Goal: Find specific page/section: Find specific page/section

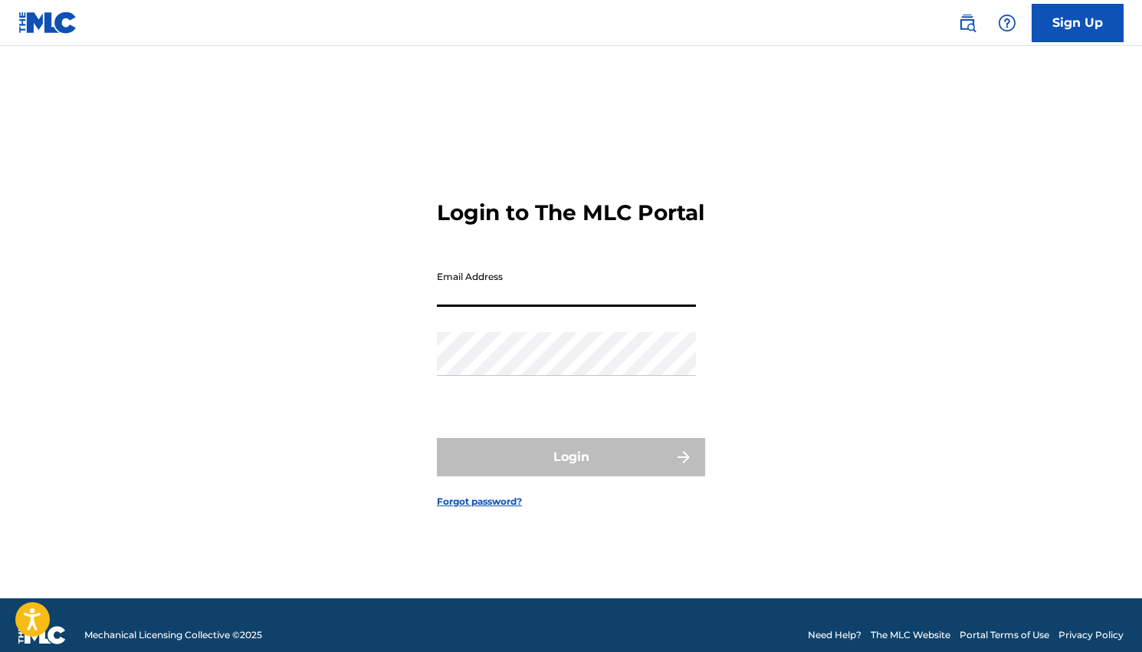
click at [468, 297] on input "Email Address" at bounding box center [566, 285] width 259 height 44
click at [507, 304] on input "Email Address" at bounding box center [566, 285] width 259 height 44
type input "[EMAIL_ADDRESS][DOMAIN_NAME]"
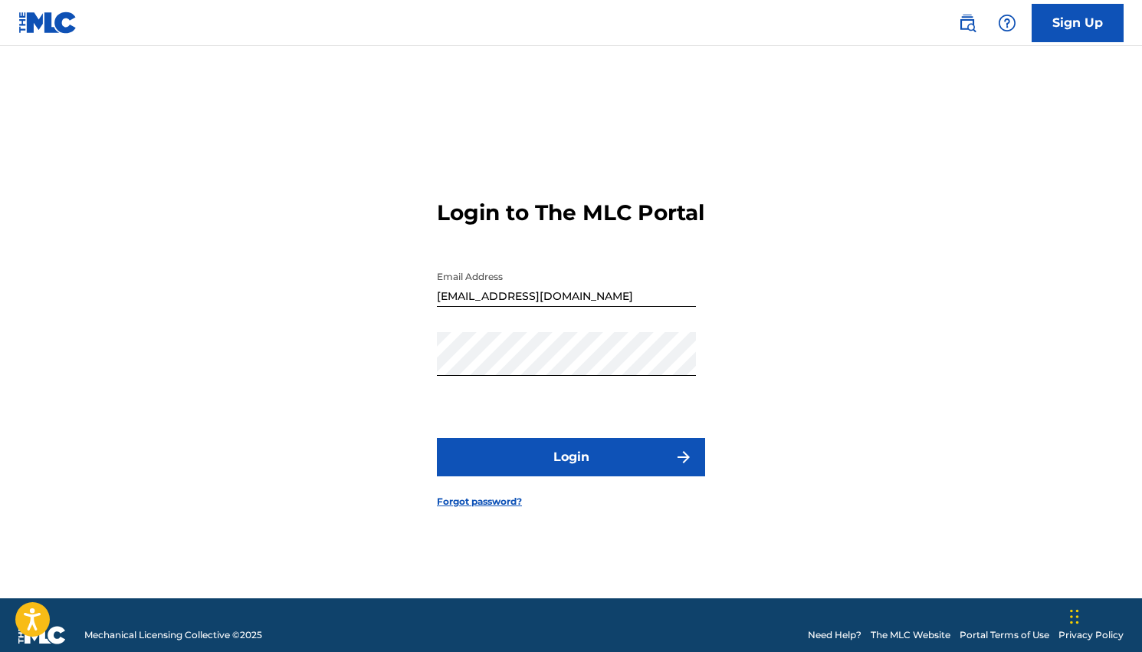
click at [521, 461] on button "Login" at bounding box center [571, 457] width 268 height 38
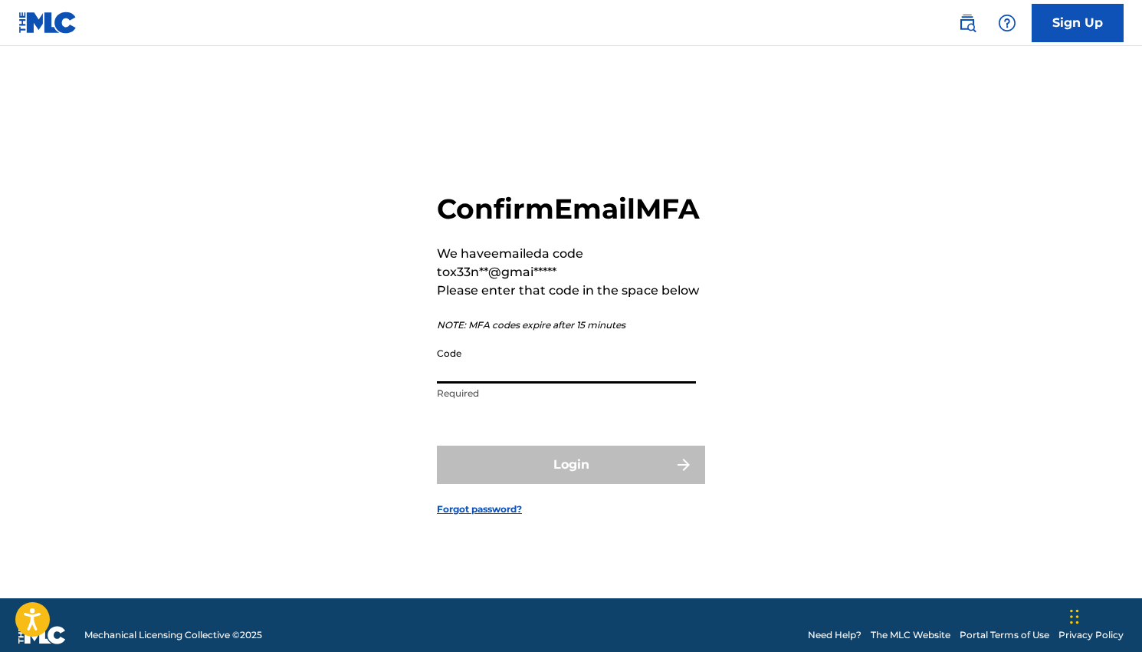
click at [514, 375] on input "Code" at bounding box center [566, 362] width 259 height 44
paste input "149220"
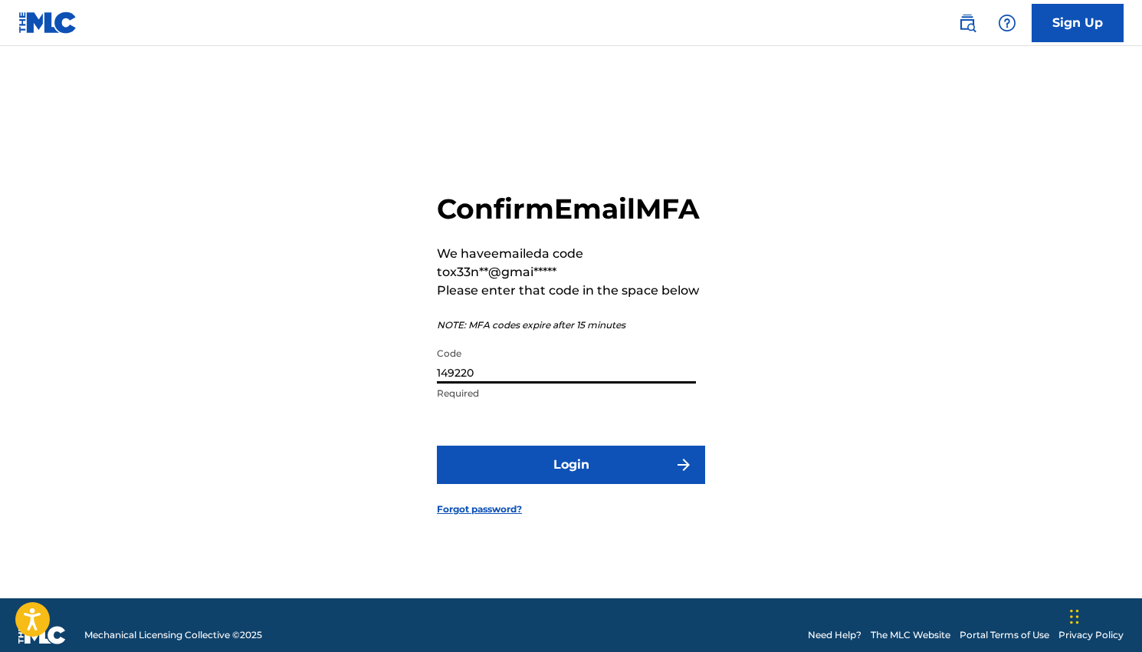
type input "149220"
click at [536, 512] on form "Confirm Email MFA We have emailed a code to x33n**@gmai***** Please enter that …" at bounding box center [571, 341] width 268 height 514
click at [539, 484] on button "Login" at bounding box center [571, 464] width 268 height 38
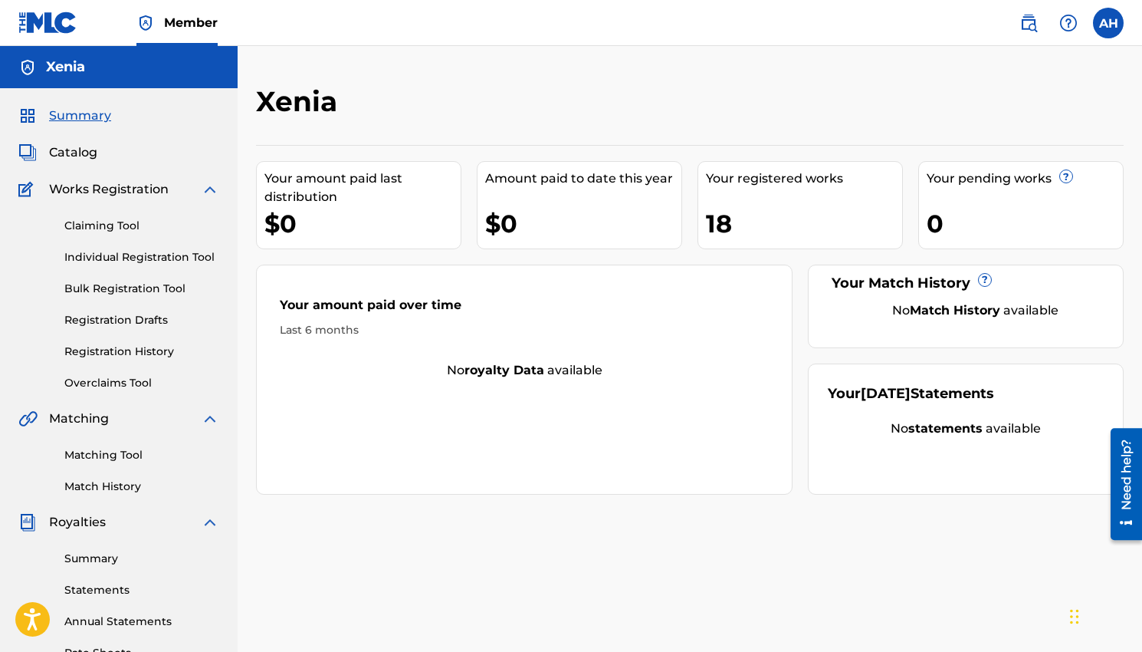
click at [773, 223] on div "18" at bounding box center [804, 223] width 196 height 34
click at [719, 223] on div "18" at bounding box center [804, 223] width 196 height 34
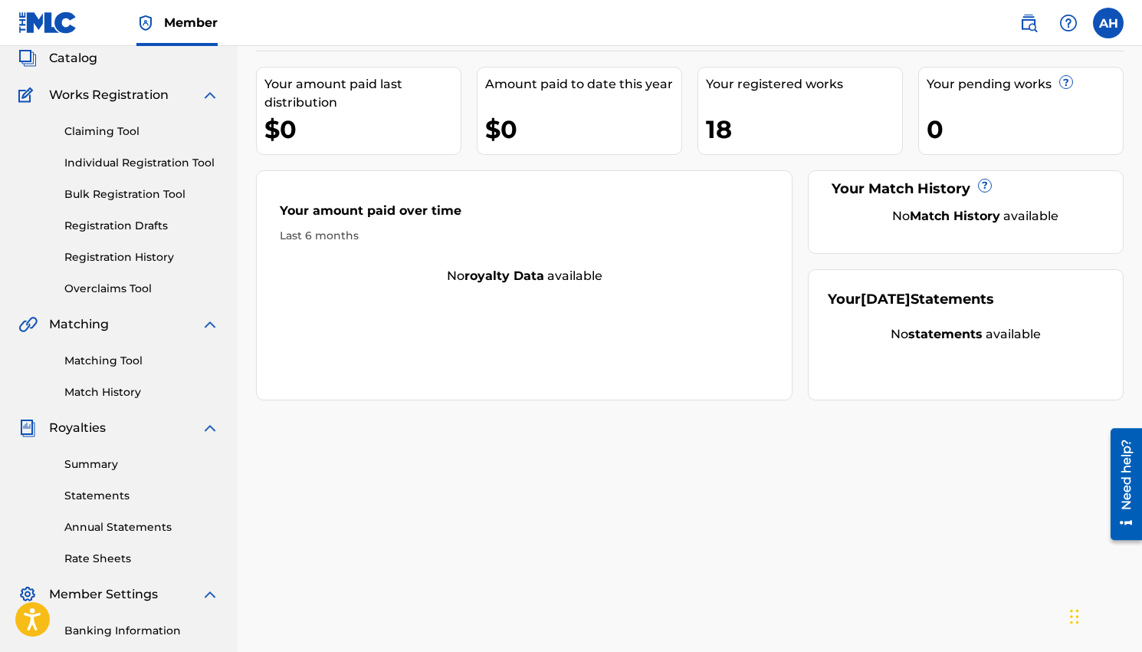
scroll to position [92, 0]
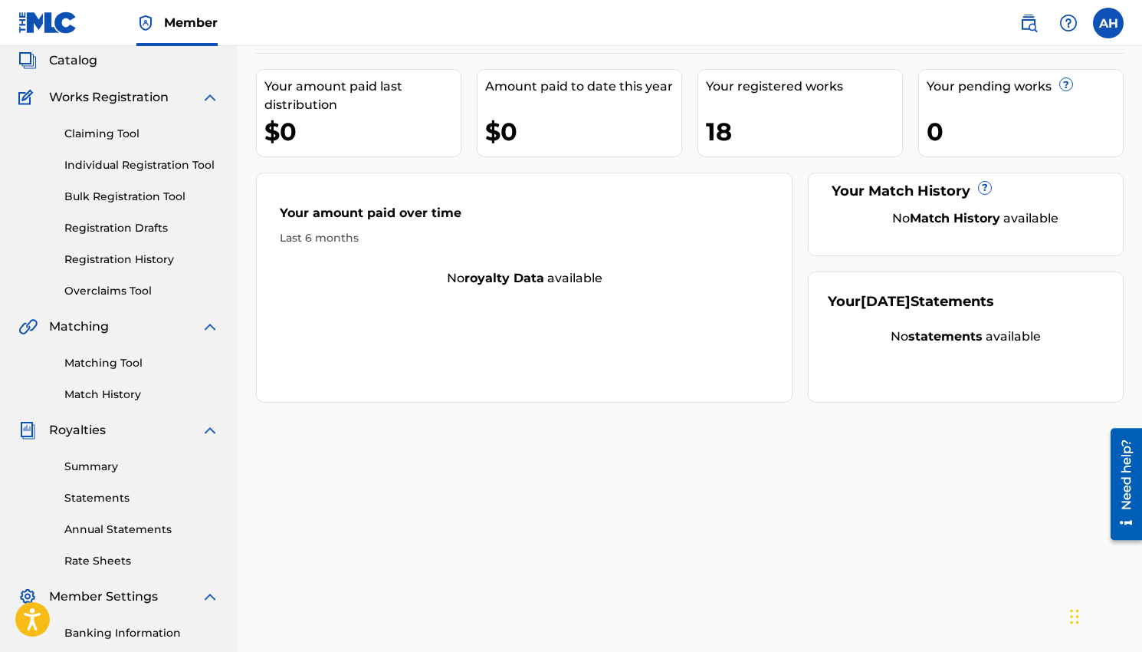
click at [769, 98] on div "Your registered works 18" at bounding box center [800, 113] width 205 height 88
click at [765, 94] on div "Your registered works" at bounding box center [804, 86] width 196 height 18
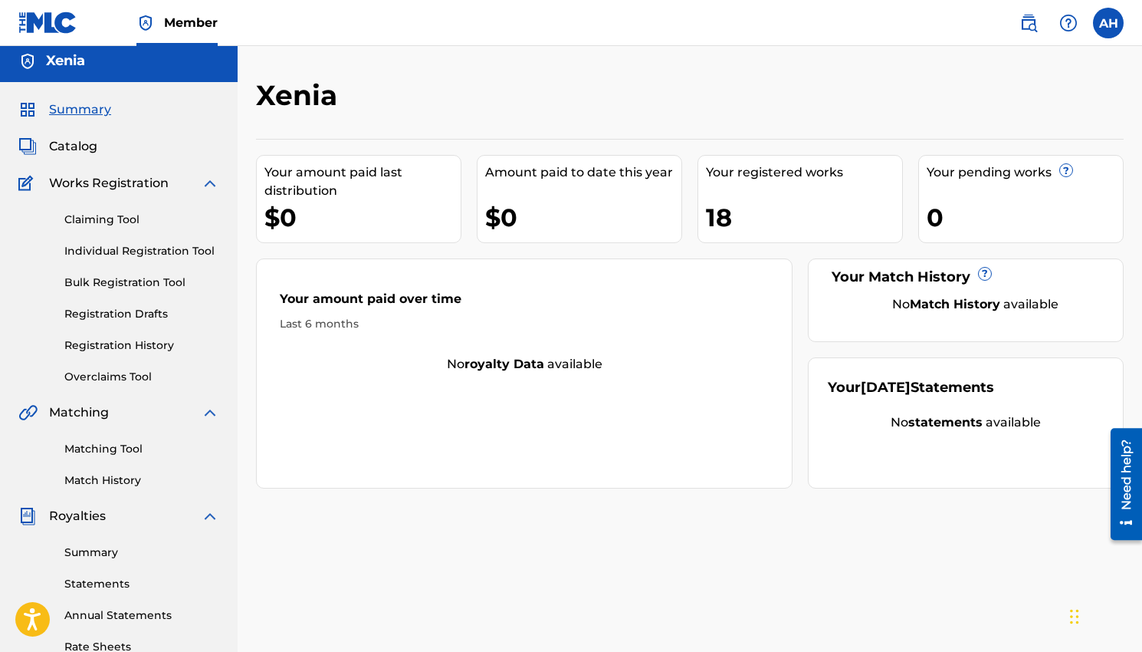
scroll to position [0, 0]
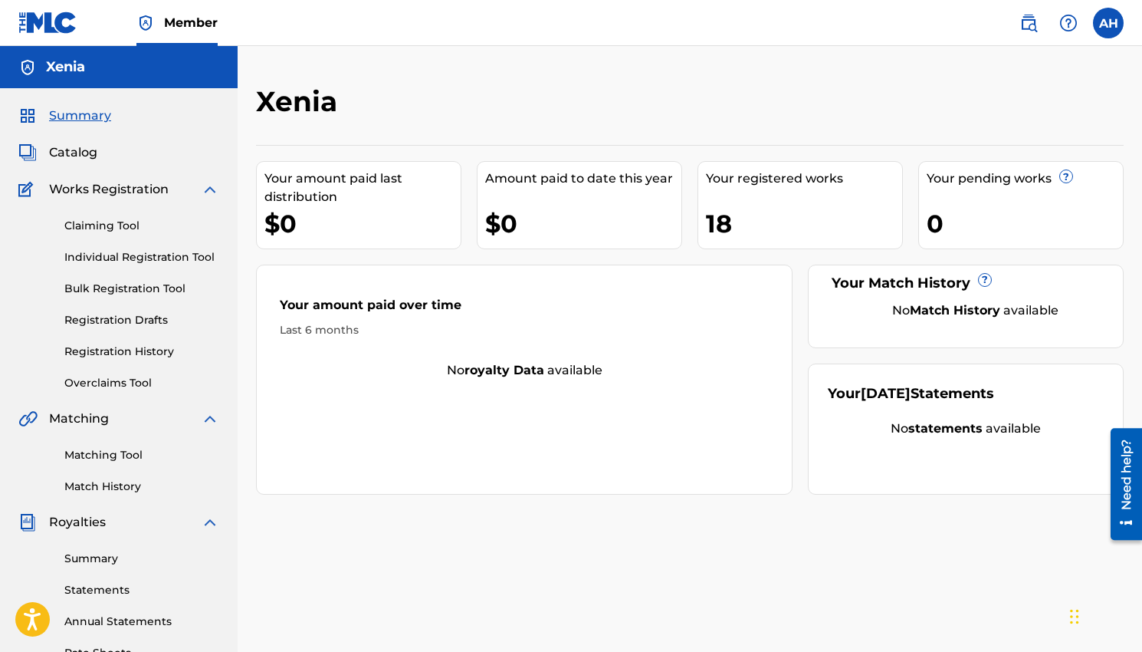
click at [71, 163] on div "Summary Catalog Works Registration Claiming Tool Individual Registration Tool B…" at bounding box center [119, 482] width 238 height 789
click at [78, 144] on span "Catalog" at bounding box center [73, 152] width 48 height 18
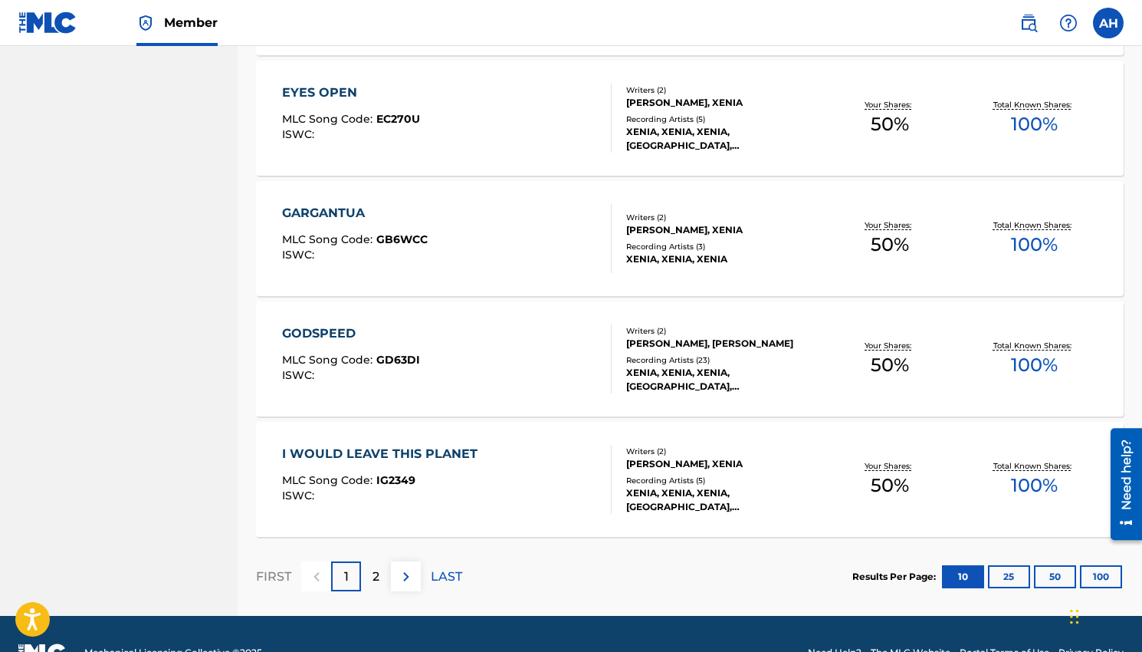
scroll to position [1103, 0]
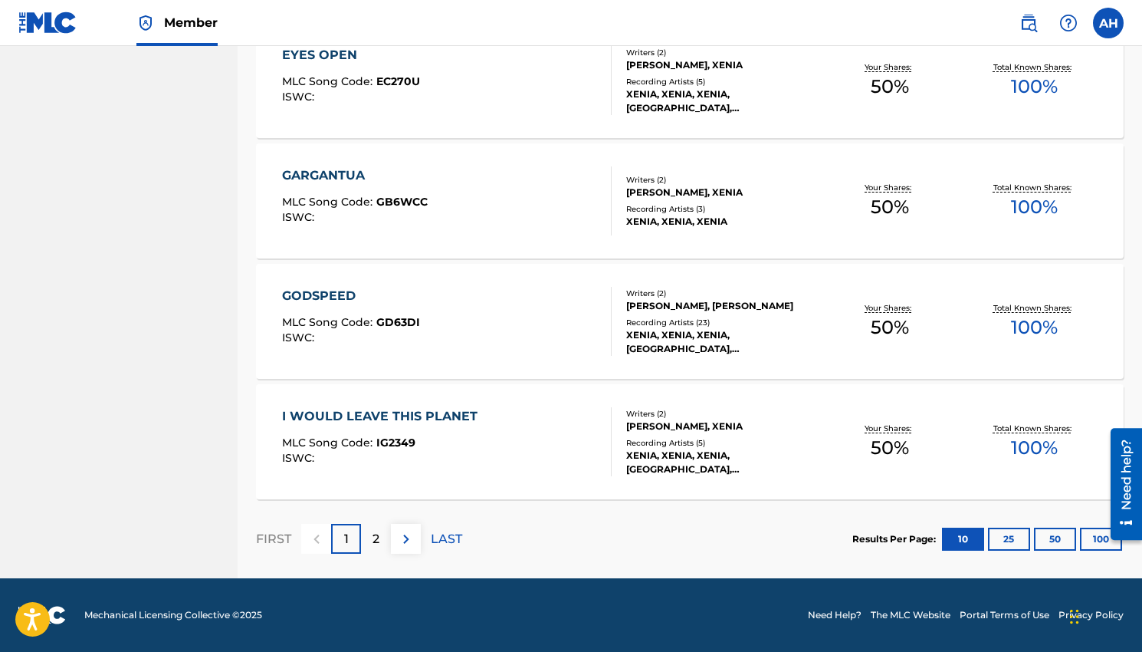
click at [376, 540] on p "2" at bounding box center [376, 539] width 7 height 18
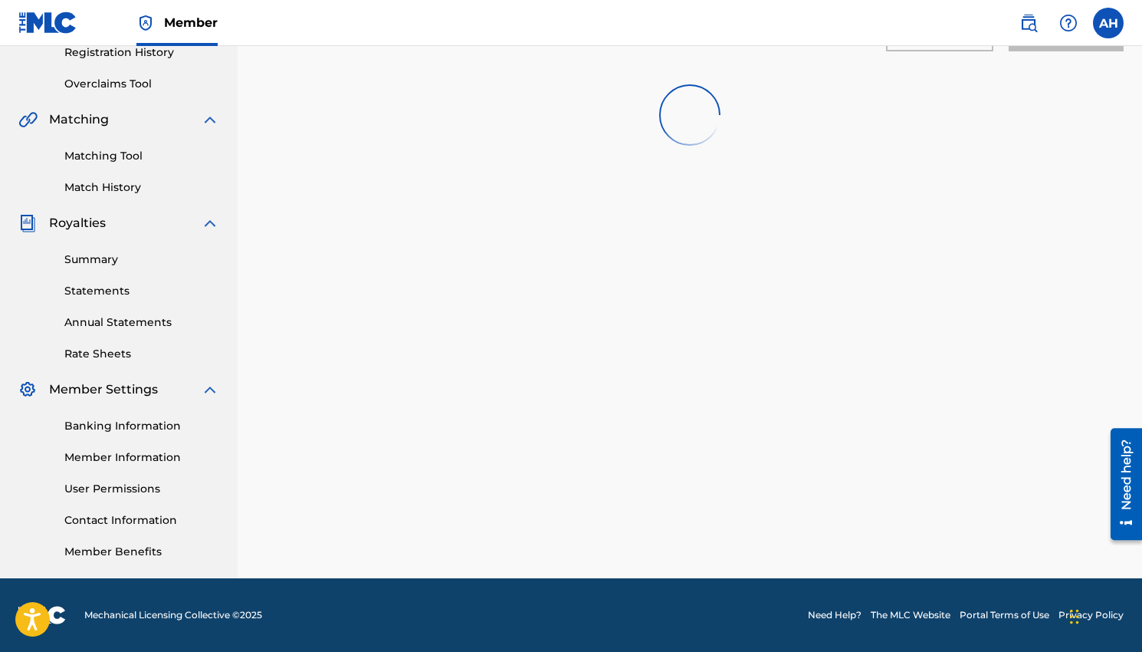
scroll to position [862, 0]
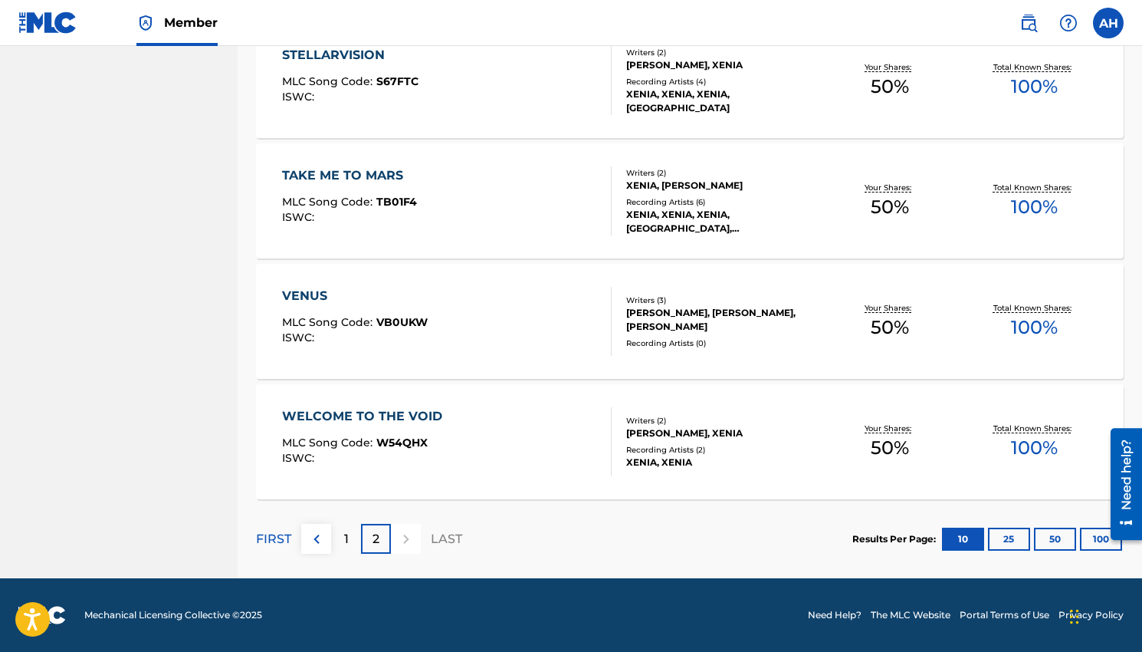
click at [403, 539] on div at bounding box center [406, 539] width 30 height 30
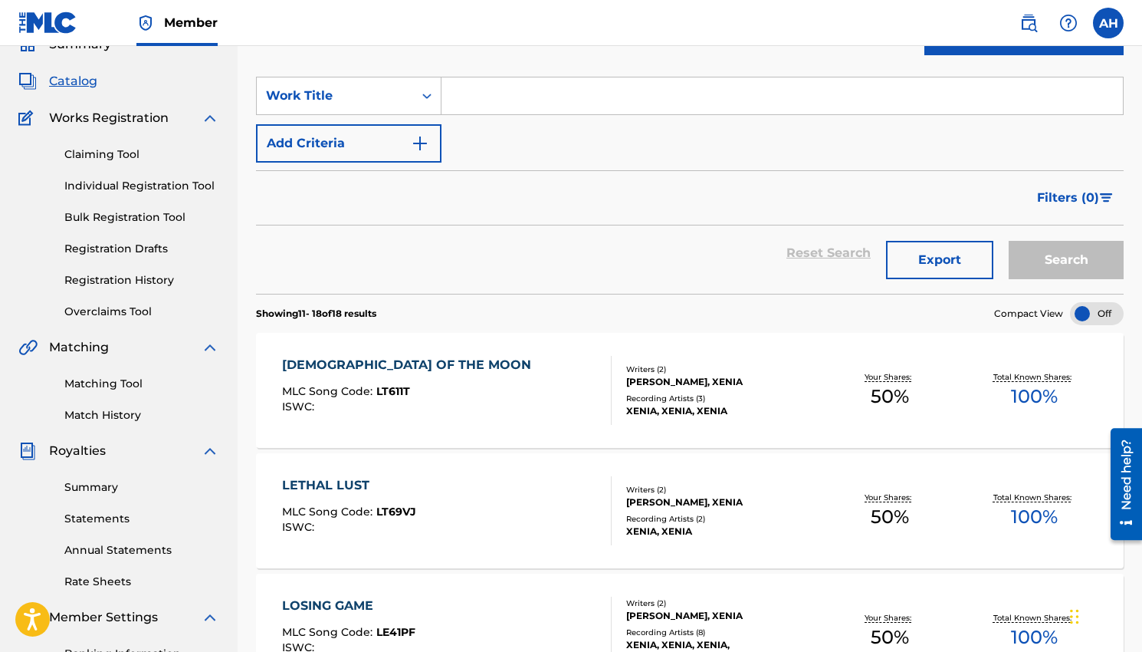
scroll to position [0, 0]
